Goal: Task Accomplishment & Management: Manage account settings

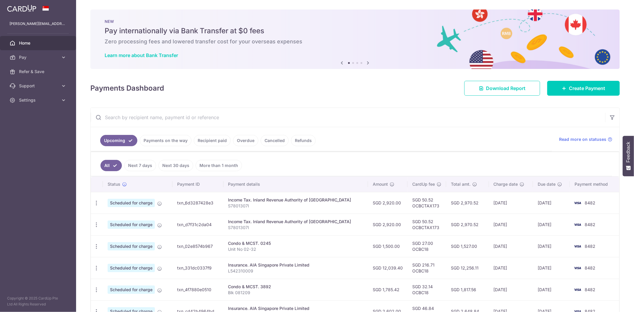
click at [24, 43] on span "Home" at bounding box center [38, 43] width 39 height 6
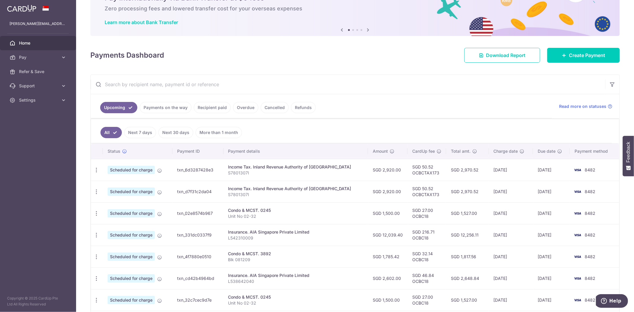
click at [168, 109] on link "Payments on the way" at bounding box center [166, 107] width 52 height 11
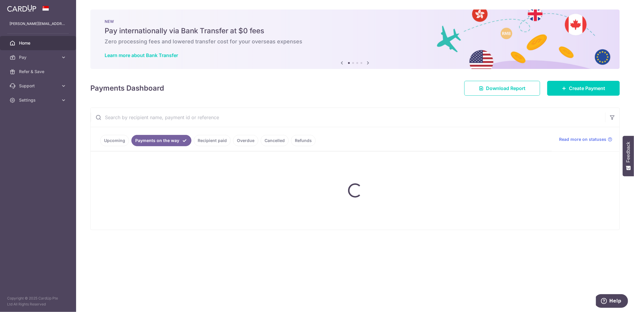
scroll to position [0, 0]
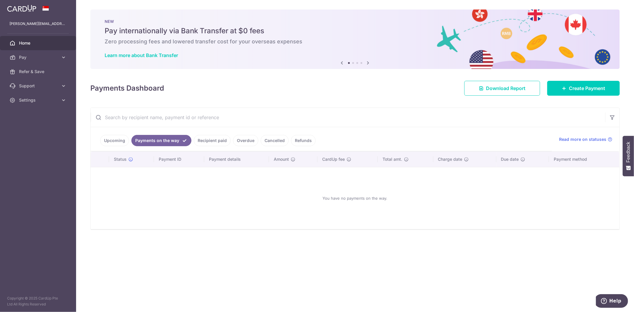
click at [199, 140] on link "Recipient paid" at bounding box center [212, 140] width 37 height 11
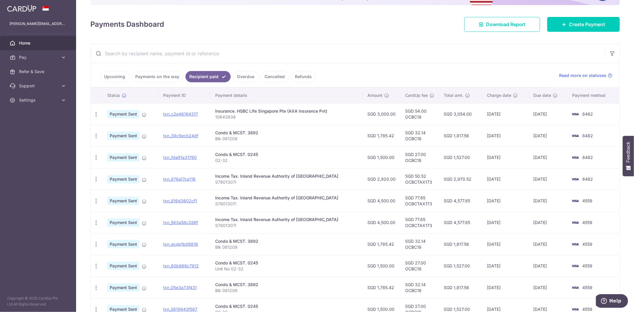
scroll to position [66, 0]
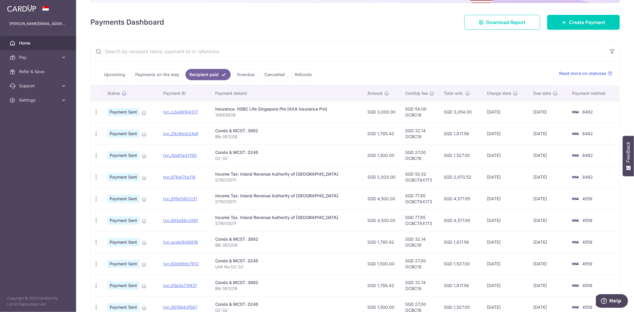
click at [106, 71] on link "Upcoming" at bounding box center [114, 74] width 29 height 11
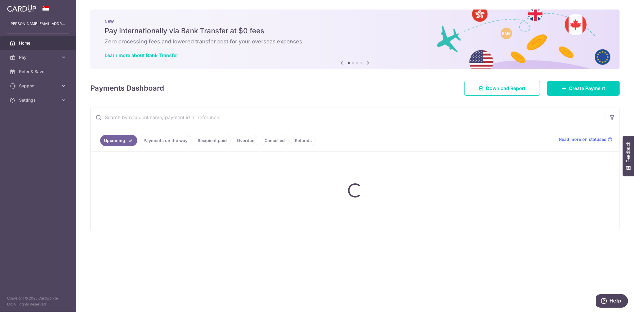
scroll to position [0, 0]
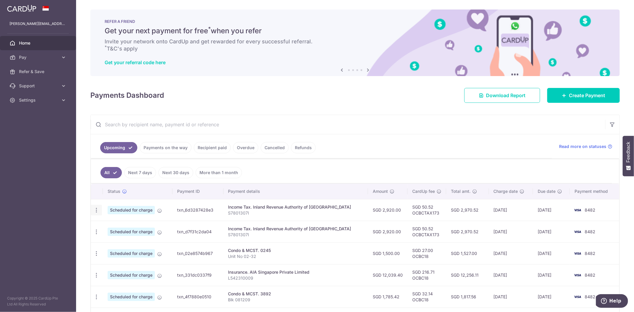
click at [93, 213] on icon "button" at bounding box center [96, 210] width 6 height 6
click at [111, 227] on span "Update payment" at bounding box center [128, 226] width 40 height 7
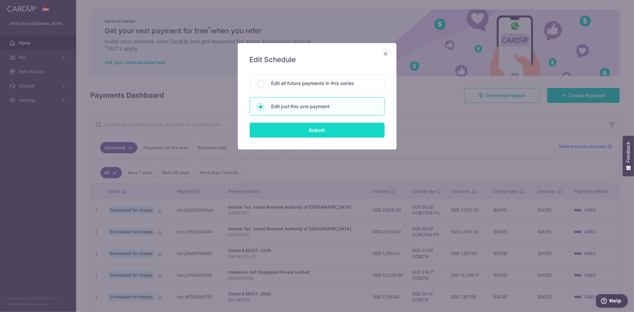
click at [317, 129] on input "Submit" at bounding box center [317, 130] width 135 height 15
radio input "true"
type input "2,920.00"
type input "08/09/2025"
type input "S7801307I"
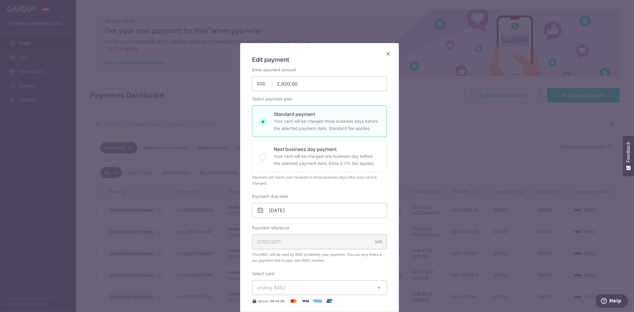
type input "OCBCTAX173"
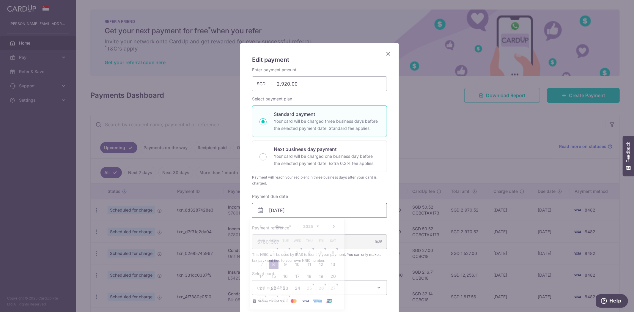
click at [283, 214] on input "08/09/2025" at bounding box center [319, 210] width 135 height 15
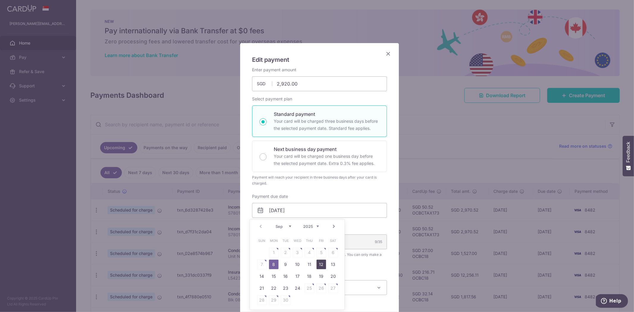
click at [320, 266] on link "12" at bounding box center [322, 265] width 10 height 10
type input "[DATE]"
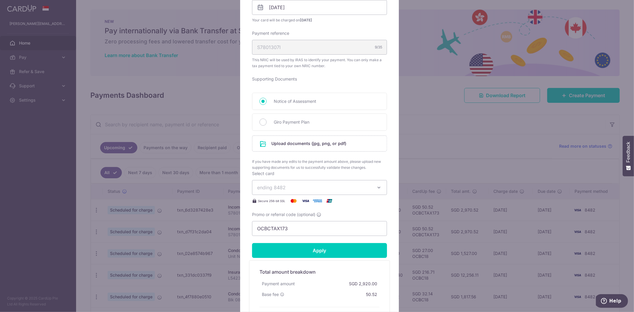
scroll to position [198, 0]
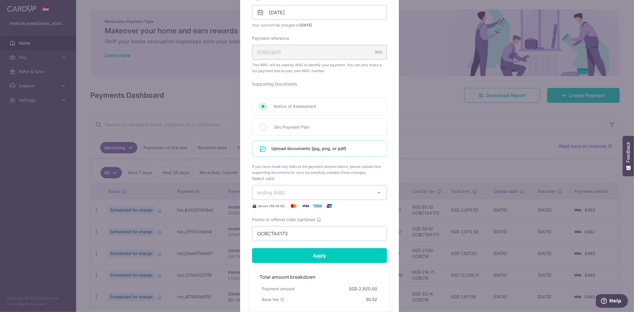
click at [332, 147] on input "file" at bounding box center [320, 148] width 134 height 15
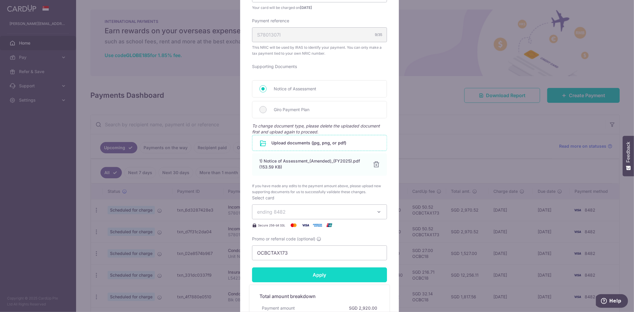
scroll to position [231, 0]
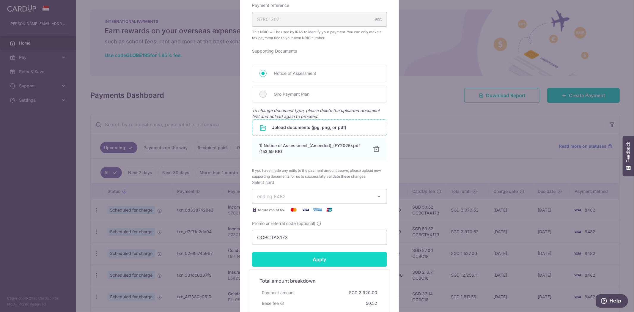
click at [318, 258] on input "Apply" at bounding box center [319, 259] width 135 height 15
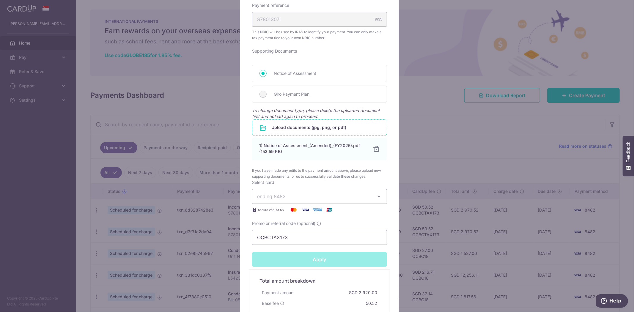
type input "Successfully Applied"
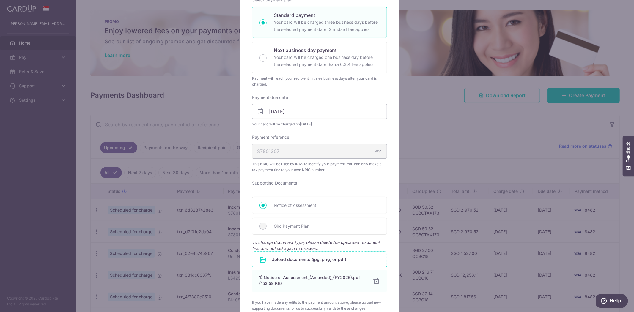
scroll to position [0, 0]
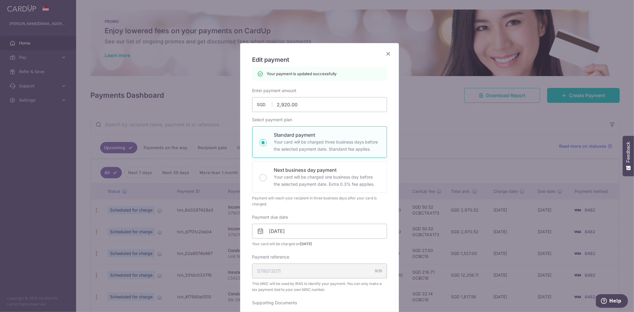
click at [385, 53] on icon "Close" at bounding box center [388, 53] width 7 height 7
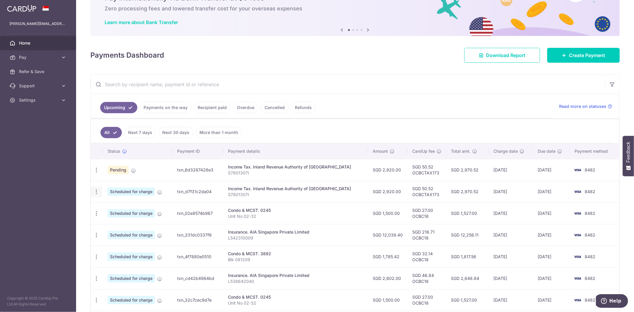
click at [97, 195] on div "Update payment Cancel payment" at bounding box center [96, 192] width 11 height 11
click at [95, 173] on icon "button" at bounding box center [96, 170] width 6 height 6
click at [363, 130] on ul "All Next 7 days Next 30 days More than 1 month" at bounding box center [351, 131] width 521 height 24
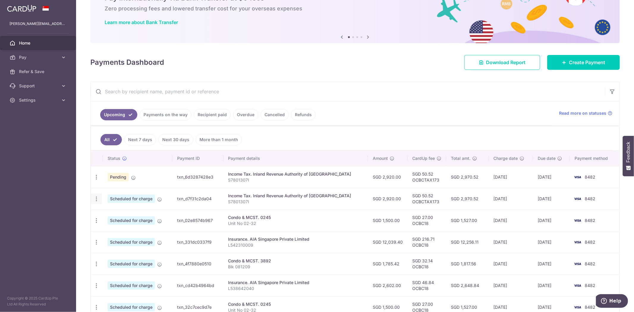
click at [97, 195] on div "Update payment Cancel payment" at bounding box center [96, 199] width 11 height 11
click at [95, 181] on icon "button" at bounding box center [96, 177] width 6 height 6
click at [104, 214] on link "Update payment" at bounding box center [122, 215] width 62 height 14
radio input "true"
type input "2,920.00"
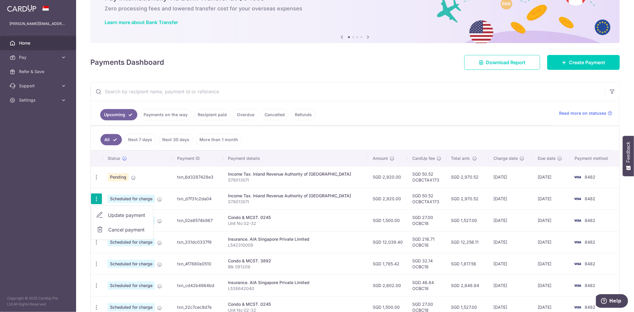
type input "[DATE]"
type input "S7801307I"
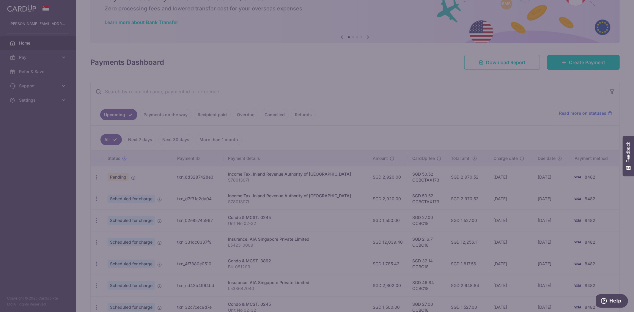
type input "OCBCTAX173"
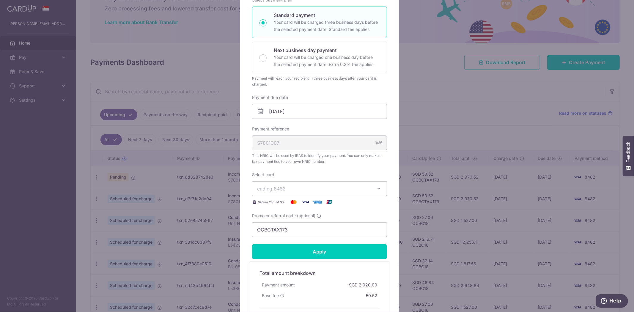
scroll to position [132, 0]
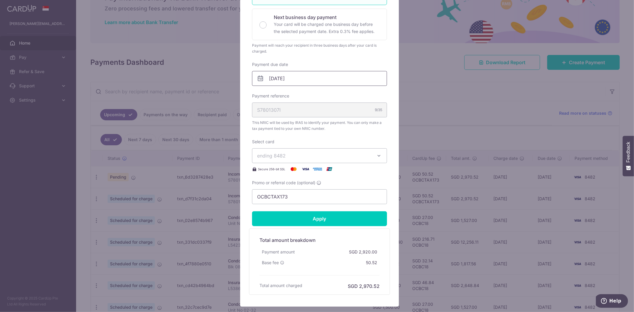
click at [314, 79] on input "[DATE]" at bounding box center [319, 78] width 135 height 15
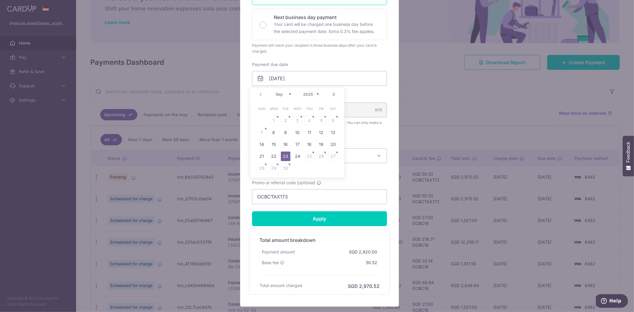
click at [332, 95] on link "Next" at bounding box center [333, 94] width 7 height 7
click at [262, 96] on link "Prev" at bounding box center [260, 94] width 7 height 7
click at [335, 96] on link "Next" at bounding box center [333, 94] width 7 height 7
click at [298, 120] on table "Sun Mon Tue Wed Thu Fri Sat 1 2 3 4 5 6 7 8 9 10 11 12 13 14 15 16 17 18 19 20 …" at bounding box center [297, 138] width 83 height 71
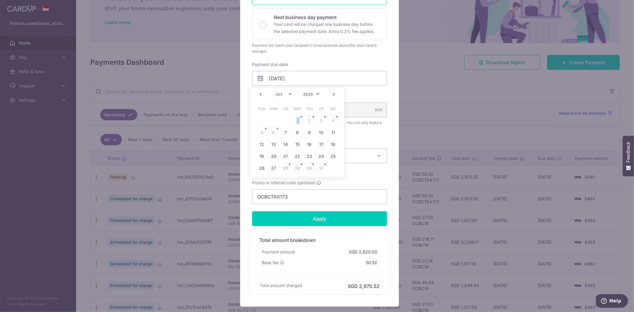
click at [298, 120] on table "Sun Mon Tue Wed Thu Fri Sat 1 2 3 4 5 6 7 8 9 10 11 12 13 14 15 16 17 18 19 20 …" at bounding box center [297, 138] width 83 height 71
click at [263, 96] on link "Prev" at bounding box center [260, 94] width 7 height 7
click at [297, 157] on link "24" at bounding box center [298, 157] width 10 height 10
type input "[DATE]"
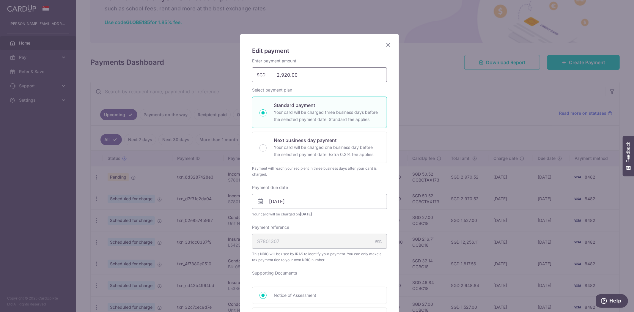
scroll to position [0, 0]
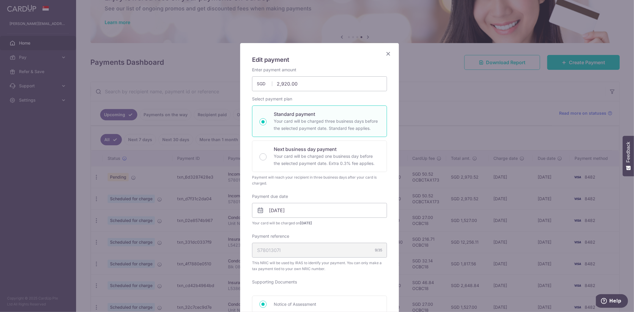
click at [385, 53] on icon "Close" at bounding box center [388, 53] width 7 height 7
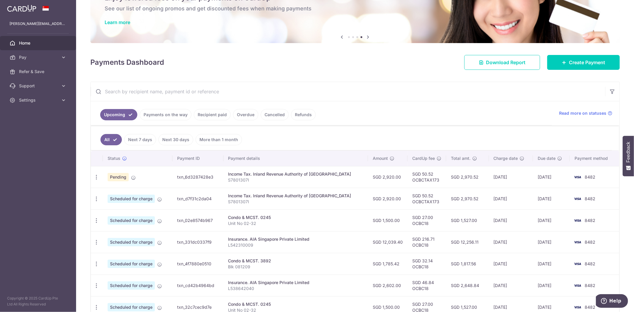
click at [405, 107] on ul "Upcoming Payments on the way Recipient paid Overdue Cancelled Refunds" at bounding box center [322, 113] width 462 height 24
